Goal: Navigation & Orientation: Find specific page/section

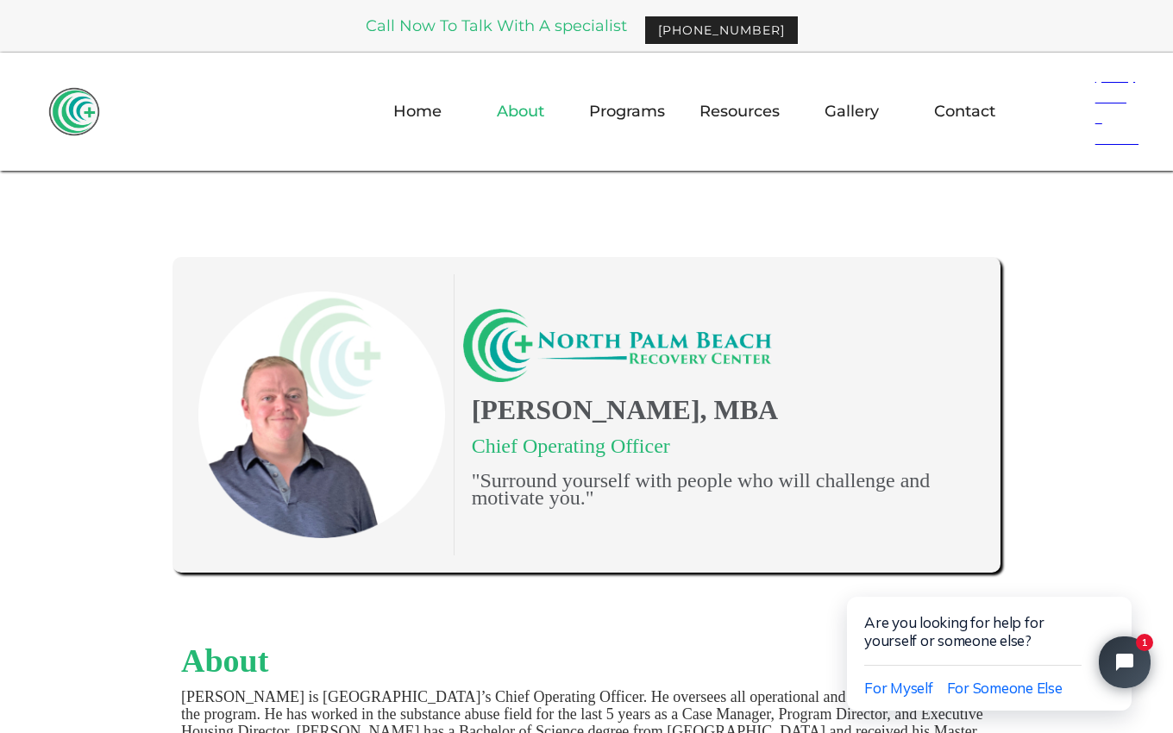
click at [536, 111] on link "About" at bounding box center [520, 111] width 68 height 50
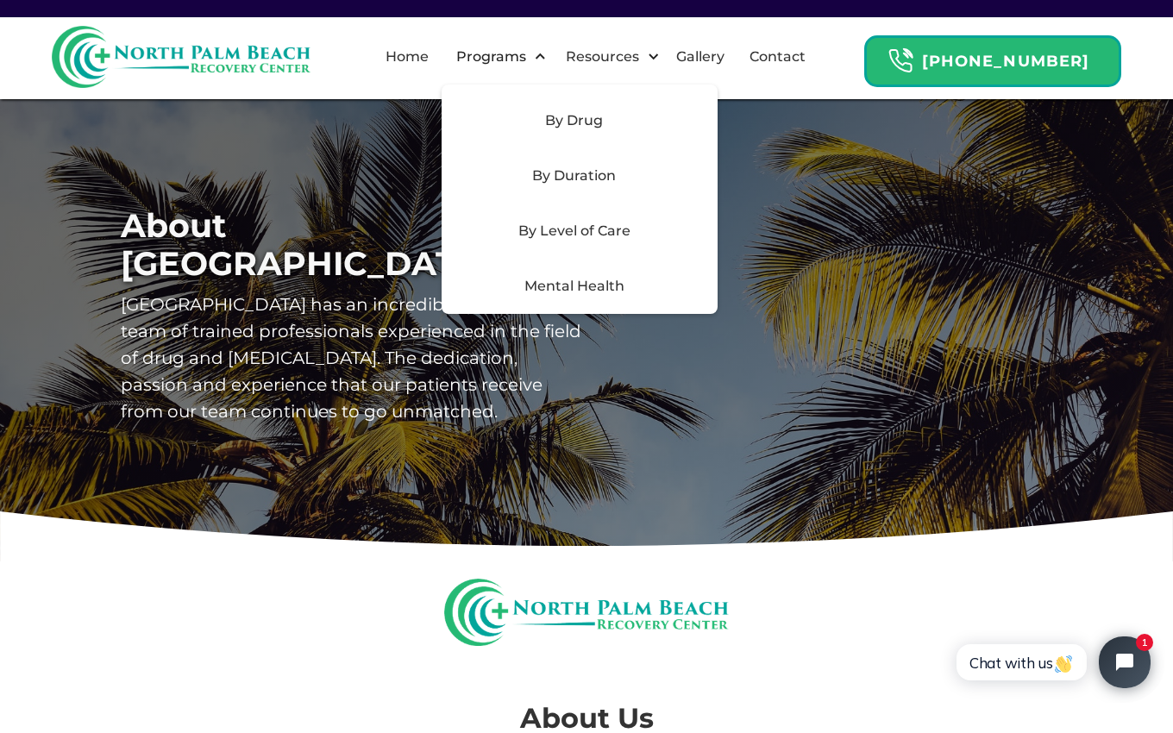
click at [605, 122] on div "By Drug" at bounding box center [574, 120] width 245 height 21
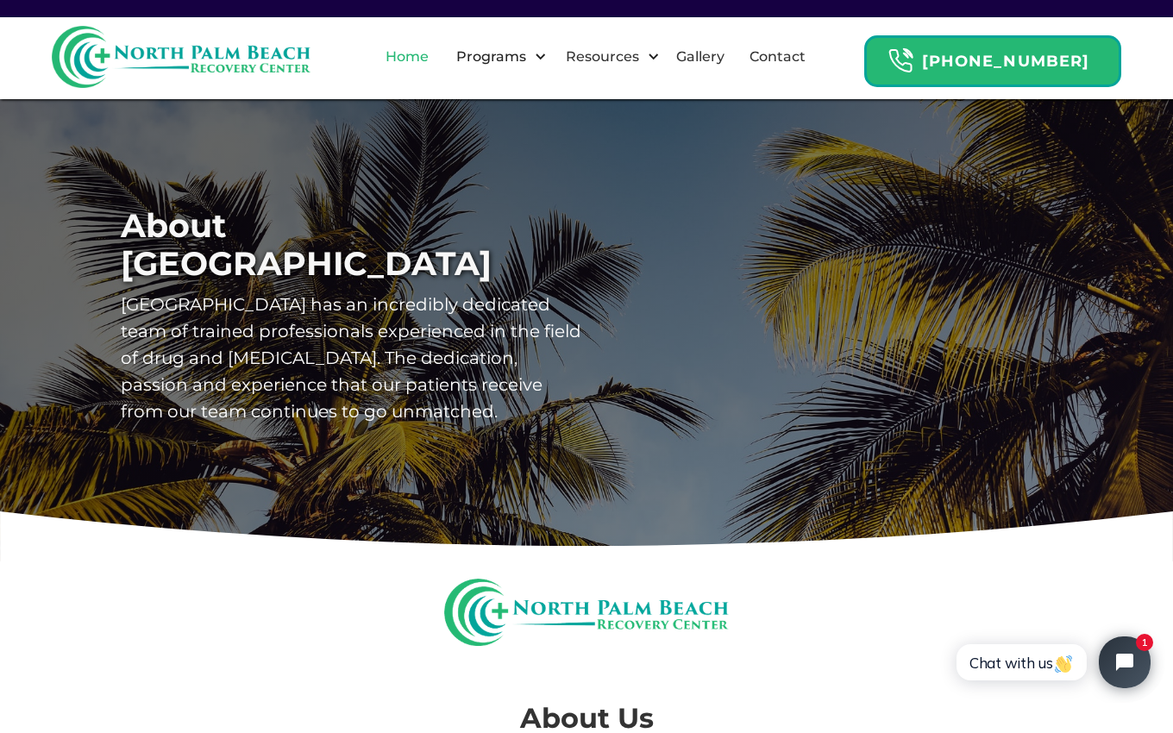
click at [437, 55] on link "Home" at bounding box center [407, 56] width 64 height 55
